Goal: Information Seeking & Learning: Learn about a topic

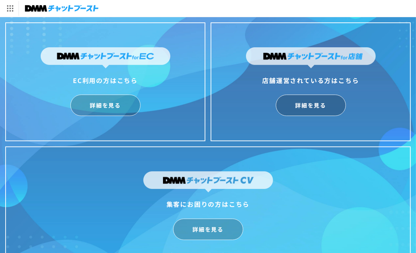
click at [321, 65] on img at bounding box center [311, 57] width 130 height 21
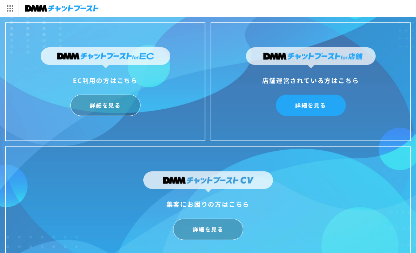
click at [328, 106] on link "詳細を見る" at bounding box center [311, 105] width 70 height 21
